Goal: Task Accomplishment & Management: Manage account settings

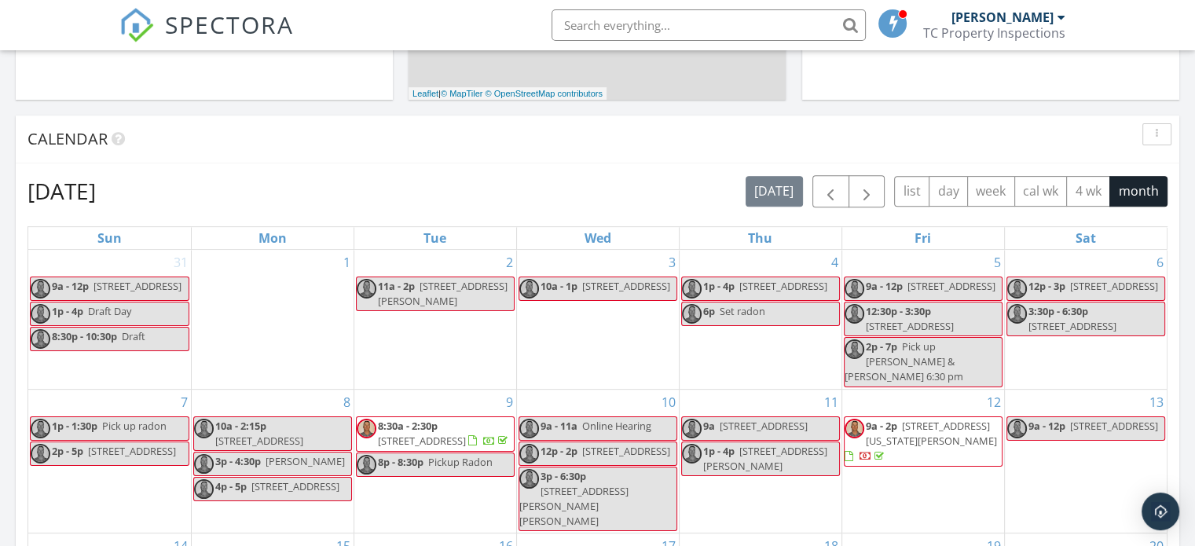
scroll to position [786, 0]
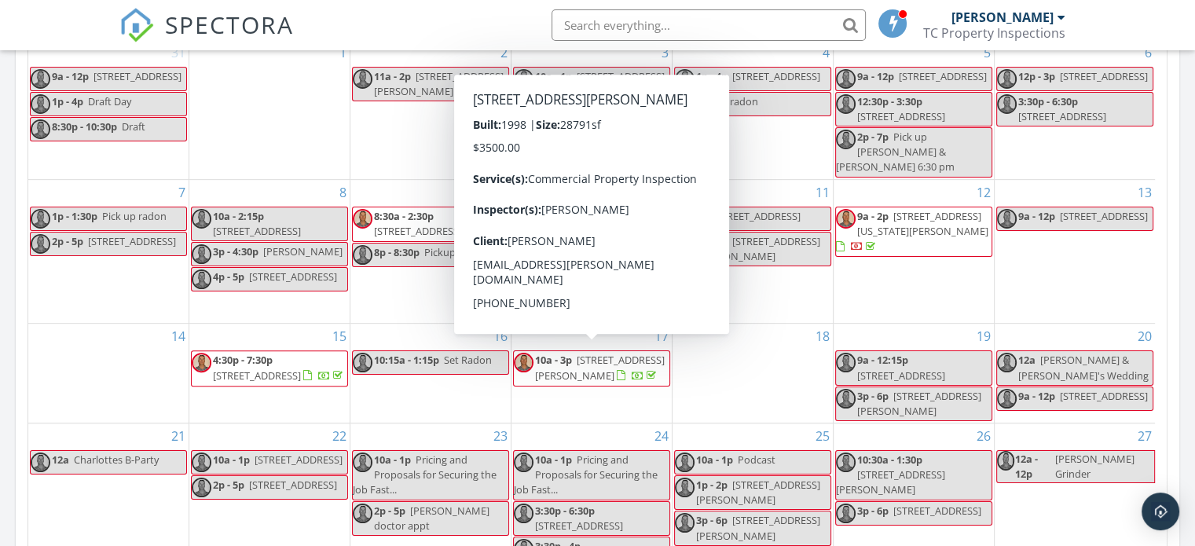
click at [609, 353] on span "323 Marion Ave NW, Massillon 44646" at bounding box center [600, 367] width 130 height 29
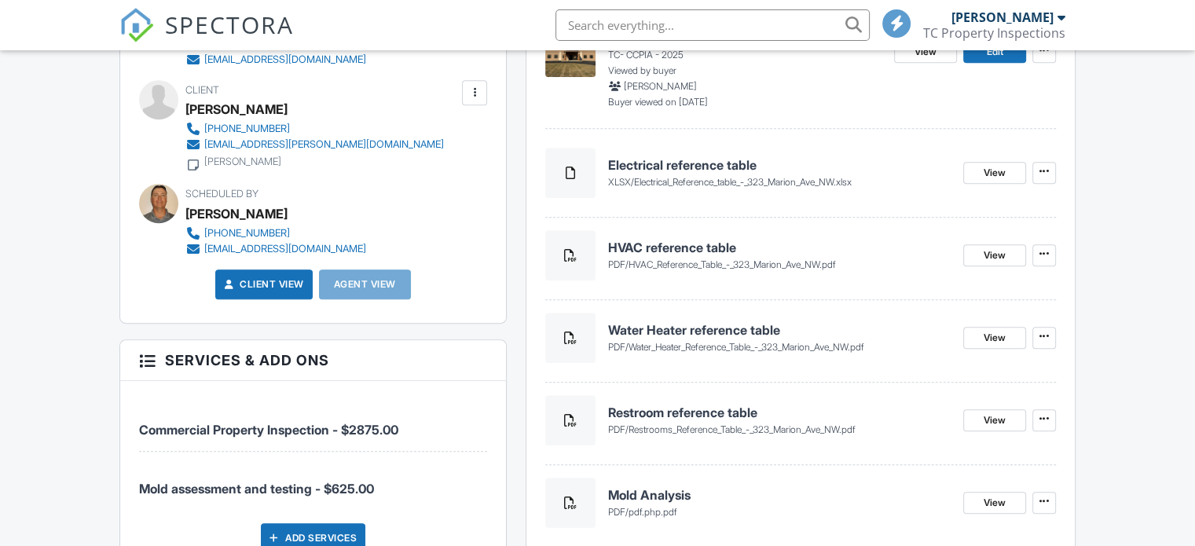
scroll to position [707, 0]
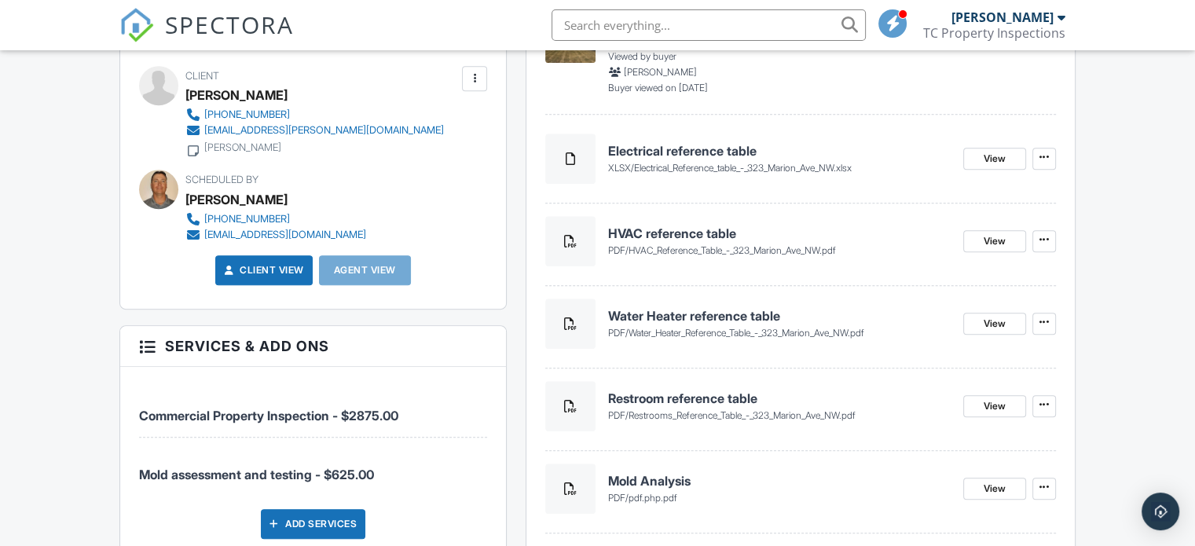
click at [714, 148] on h4 "Electrical reference table" at bounding box center [779, 150] width 343 height 17
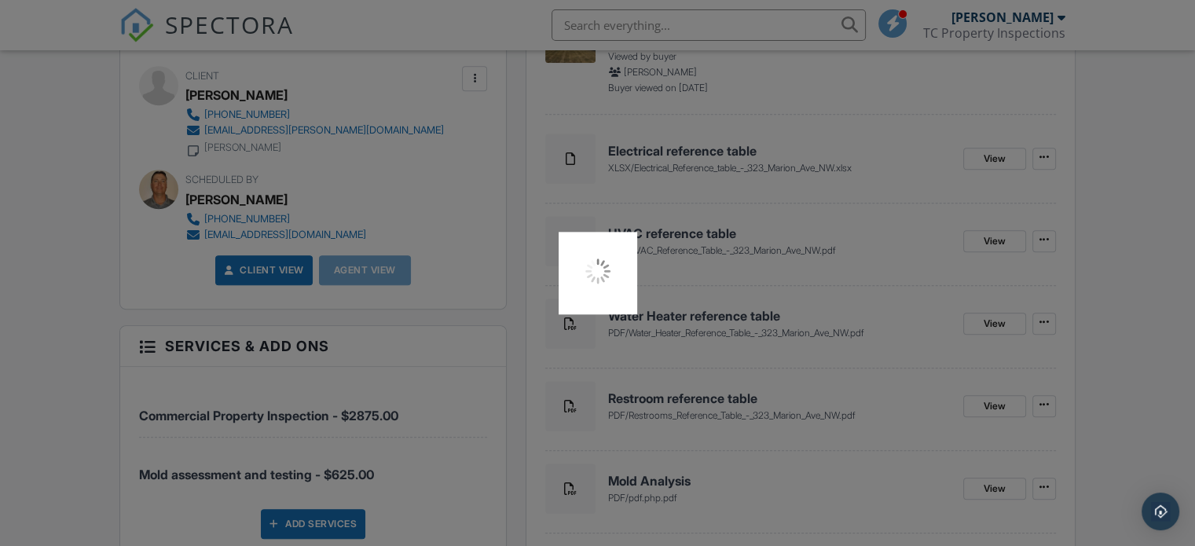
click at [1002, 238] on div at bounding box center [597, 273] width 1195 height 546
click at [1084, 235] on div at bounding box center [597, 273] width 1195 height 546
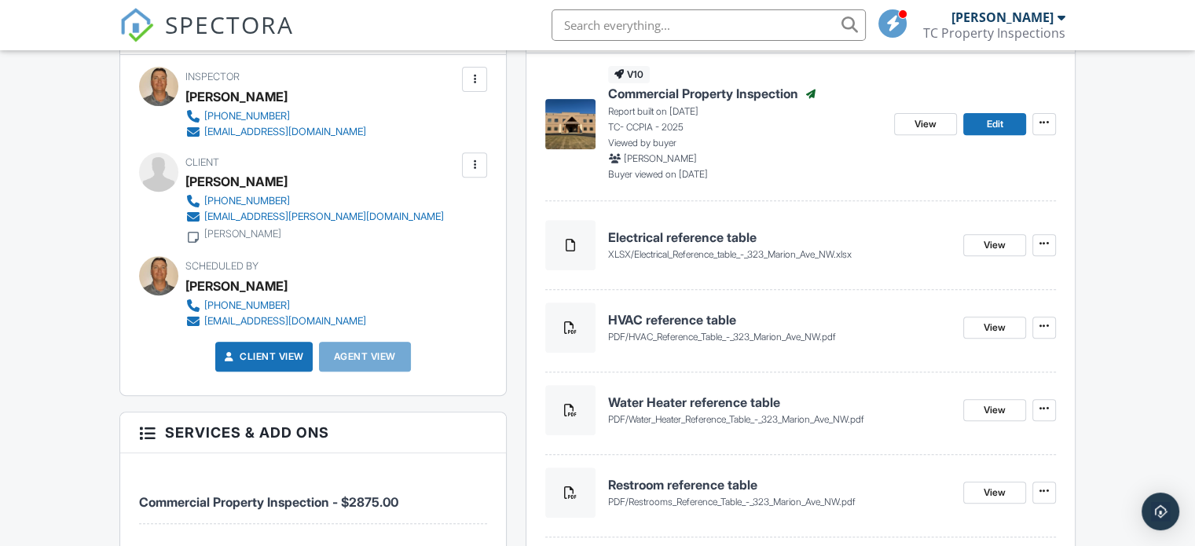
scroll to position [599, 0]
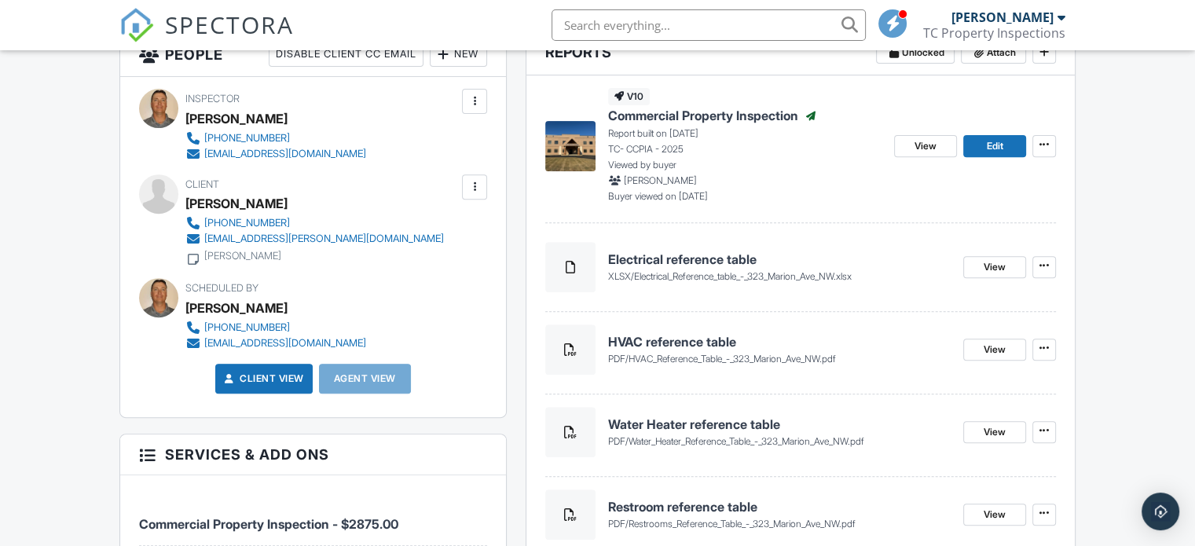
click at [710, 255] on h4 "Electrical reference table" at bounding box center [779, 259] width 343 height 17
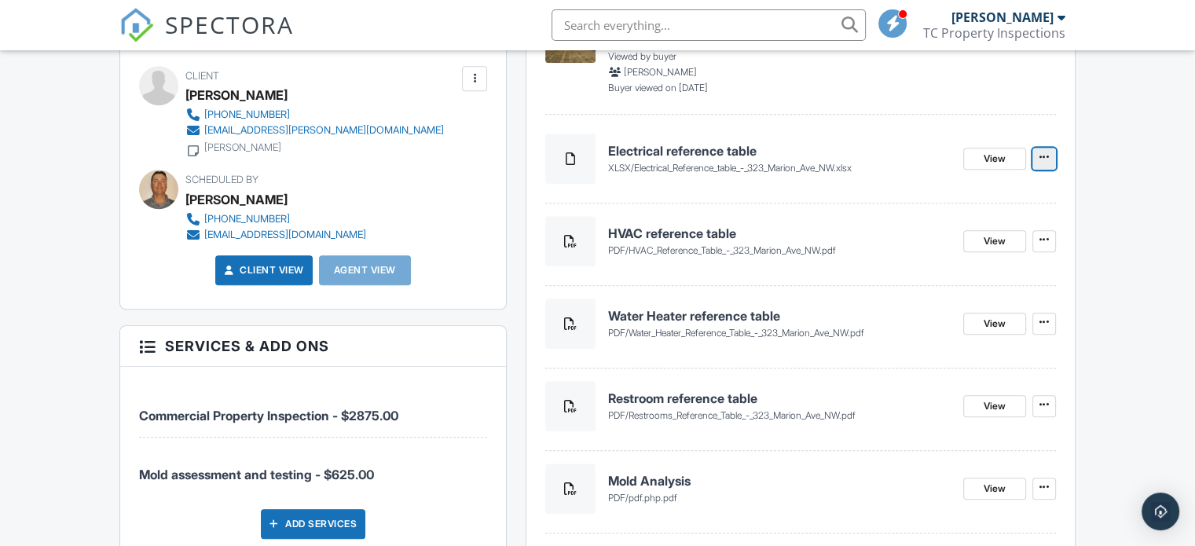
click at [1051, 154] on span at bounding box center [1044, 157] width 16 height 16
click at [915, 195] on input "Delete" at bounding box center [965, 199] width 160 height 35
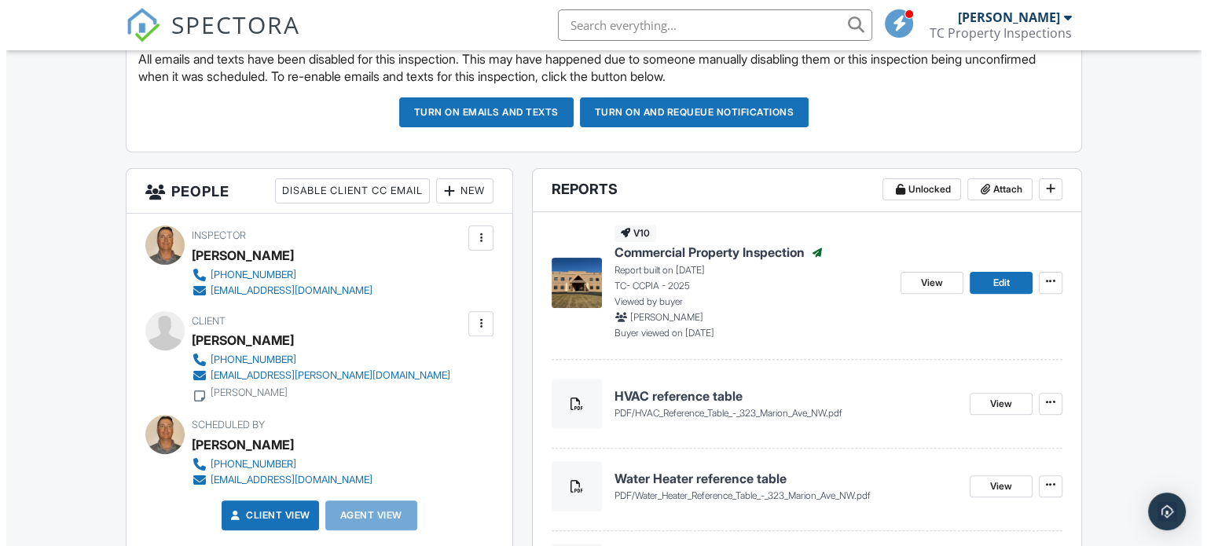
scroll to position [393, 0]
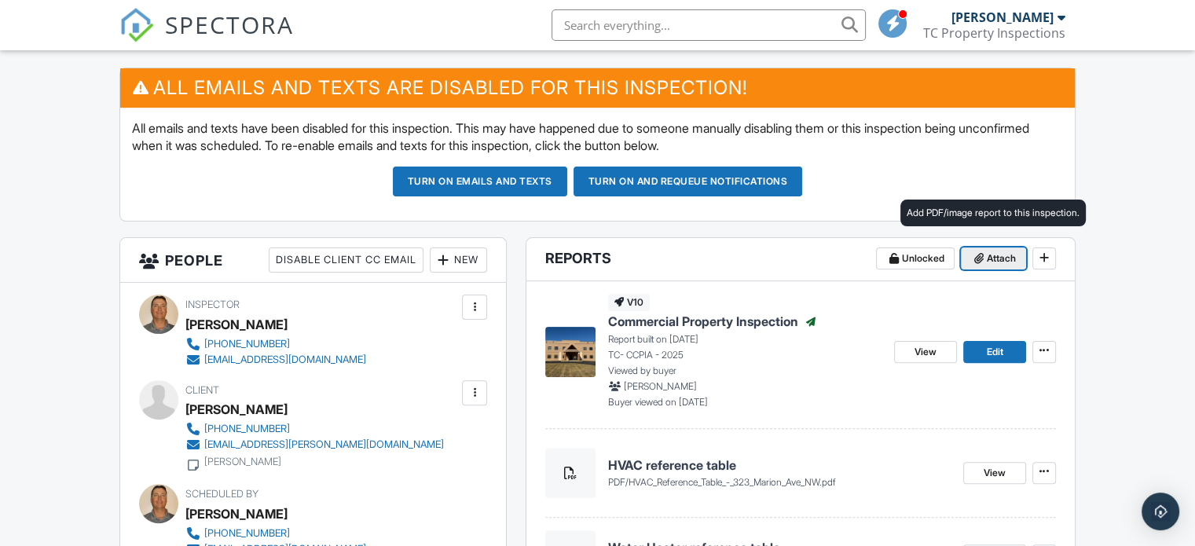
click at [993, 261] on span "Attach" at bounding box center [1001, 259] width 29 height 16
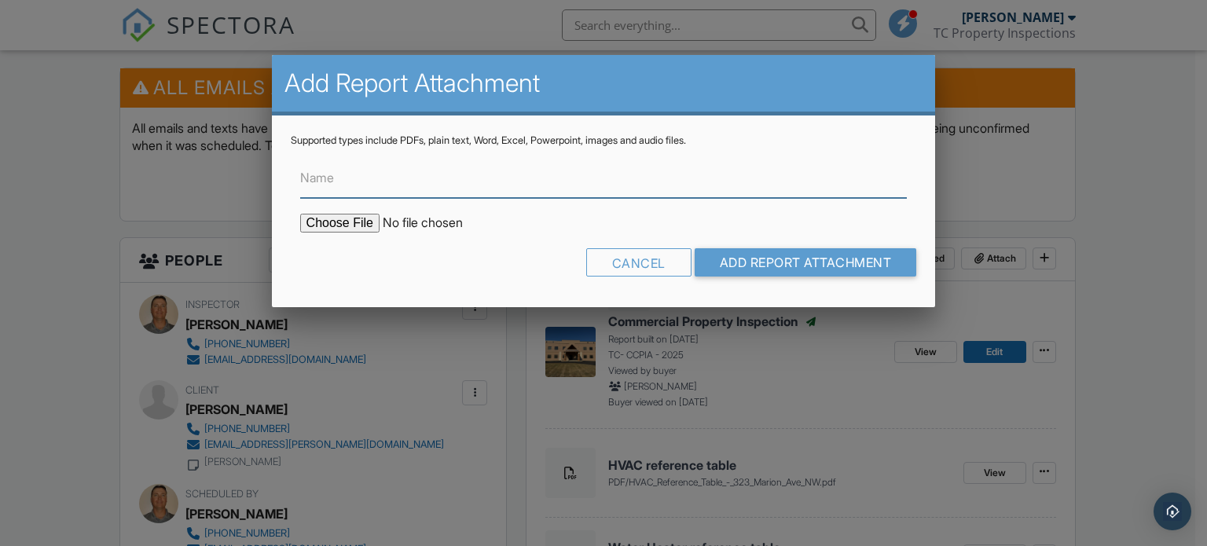
click at [412, 181] on input "Name" at bounding box center [603, 178] width 607 height 38
type input "Electrical reference table"
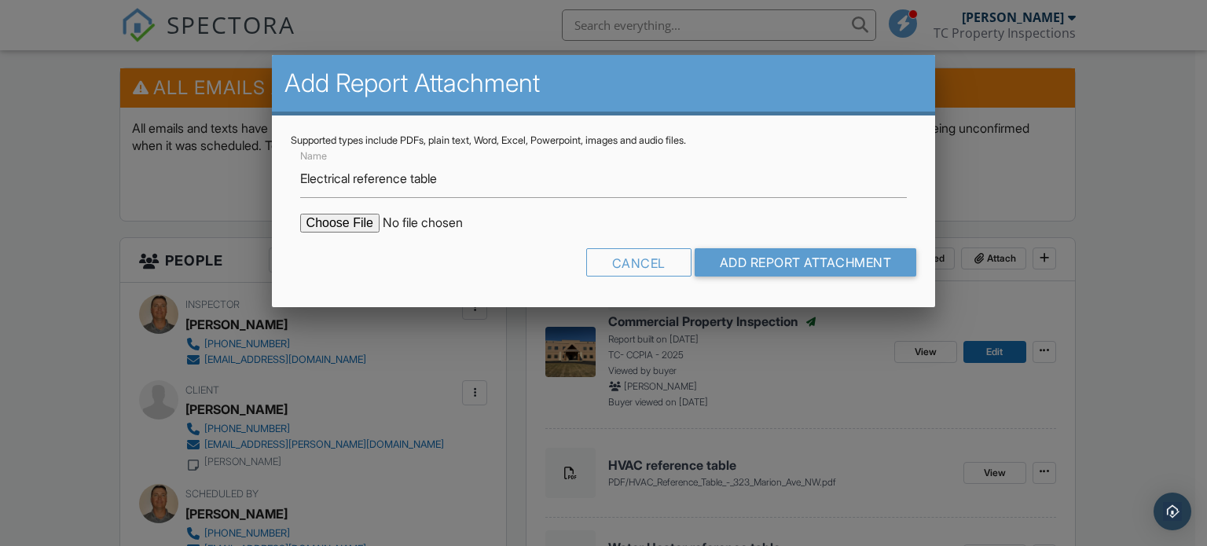
click at [324, 233] on form "Name Electrical reference table Cancel Add Report Attachment" at bounding box center [604, 217] width 626 height 141
click at [324, 225] on input "file" at bounding box center [433, 223] width 267 height 19
type input "C:\fakepath\Electrical Reference table - 323 Marion Ave NW.pdf"
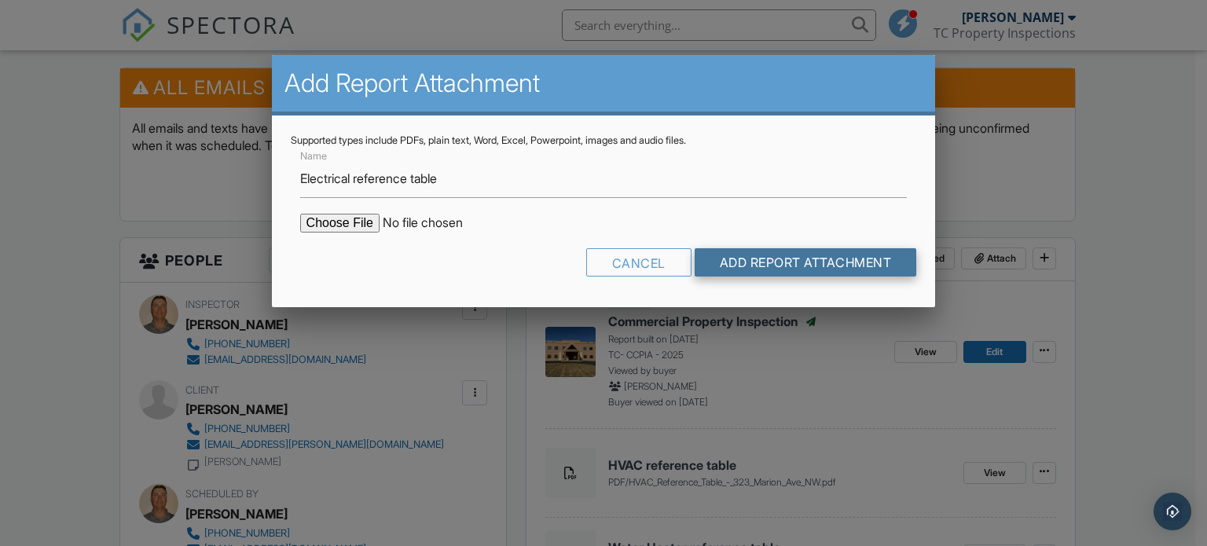
click at [765, 261] on input "Add Report Attachment" at bounding box center [805, 262] width 222 height 28
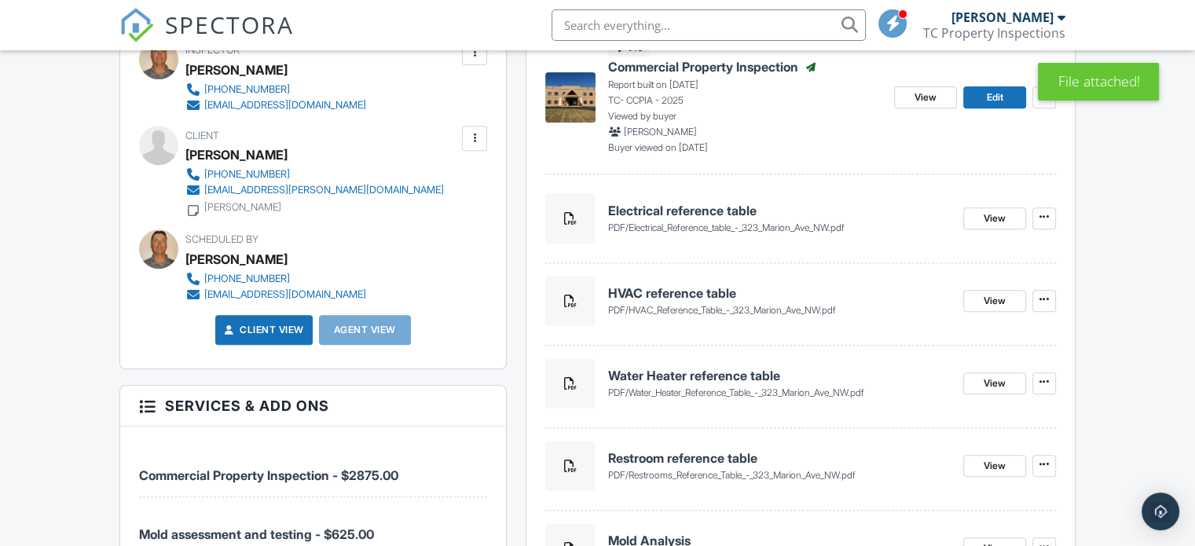
scroll to position [628, 0]
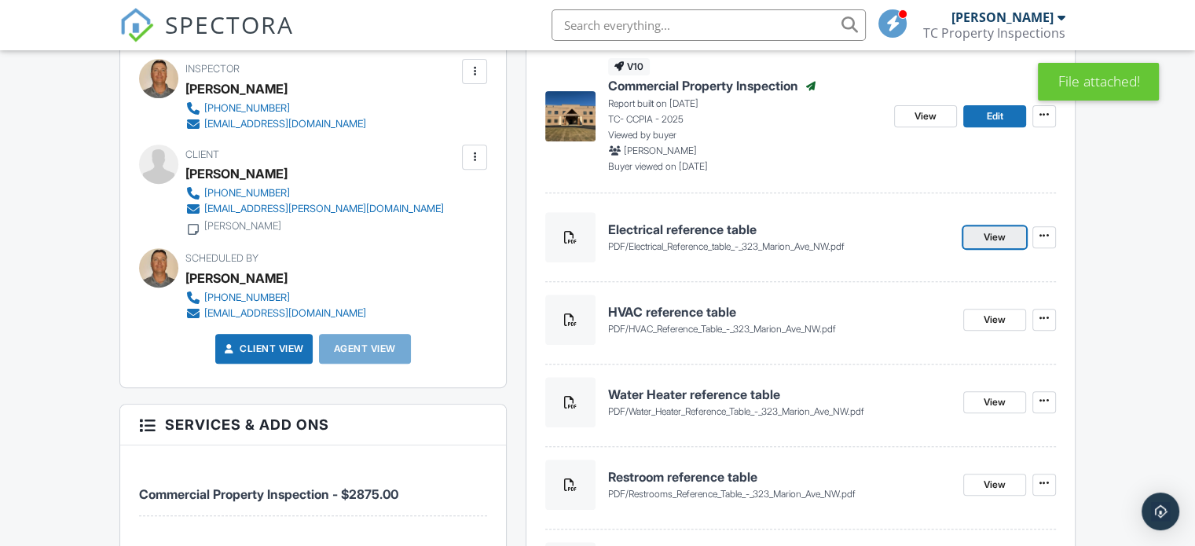
click at [995, 244] on span "View" at bounding box center [995, 237] width 22 height 16
